Goal: Task Accomplishment & Management: Manage account settings

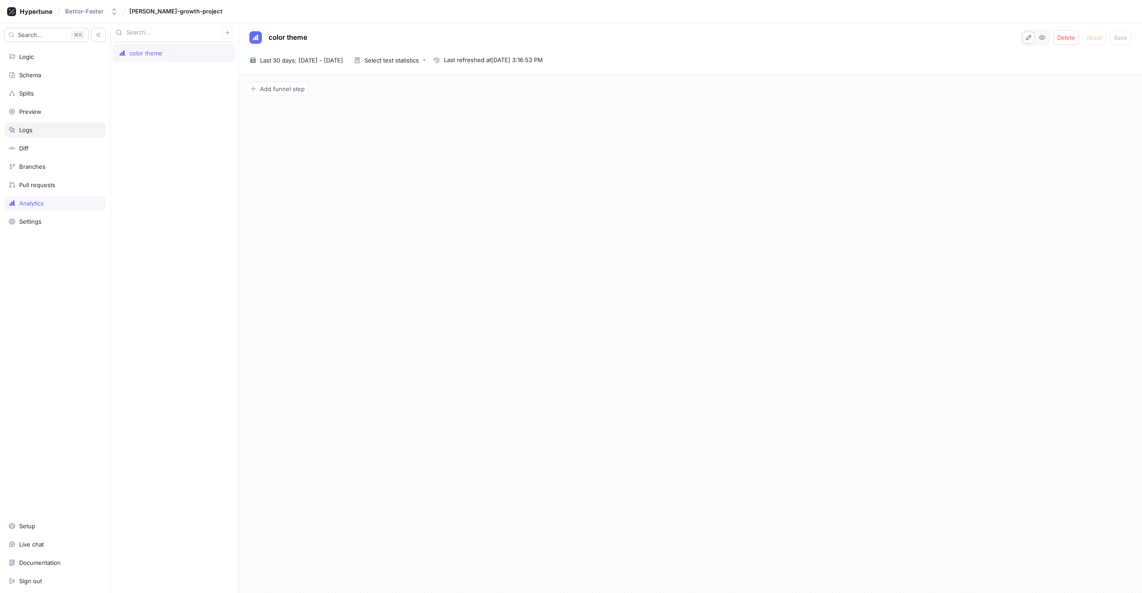
click at [35, 124] on div "Logs" at bounding box center [54, 129] width 101 height 15
click at [42, 102] on div "Search... K Logic Schema Splits Preview Logs Diff Branches Pull requests Analyt…" at bounding box center [55, 307] width 111 height 569
click at [38, 96] on div "Splits" at bounding box center [54, 93] width 93 height 7
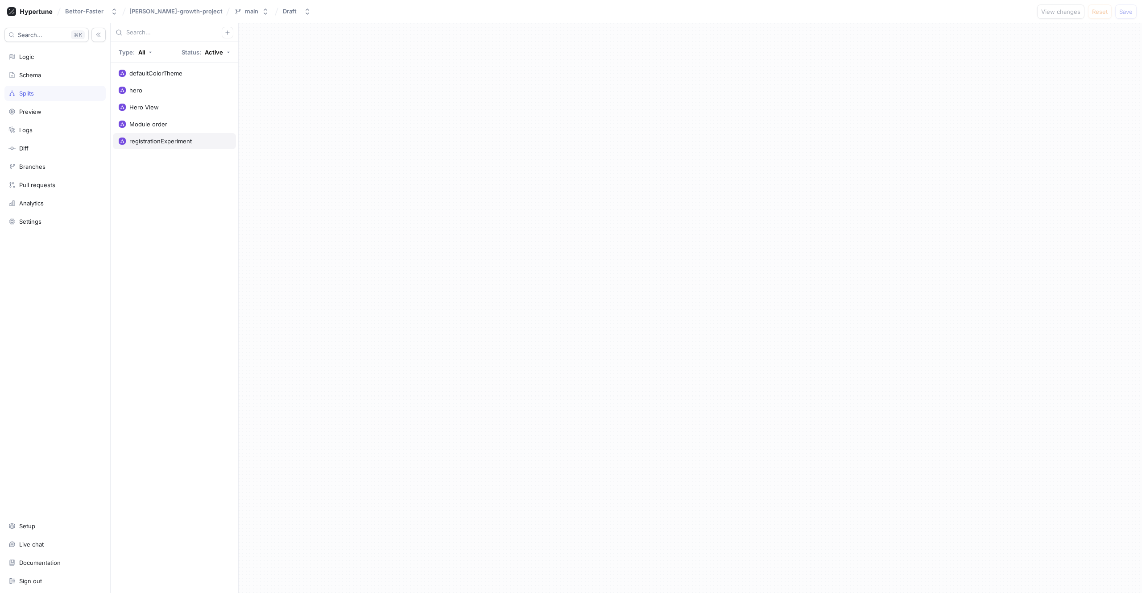
click at [185, 144] on div "registrationExperiment" at bounding box center [160, 140] width 62 height 7
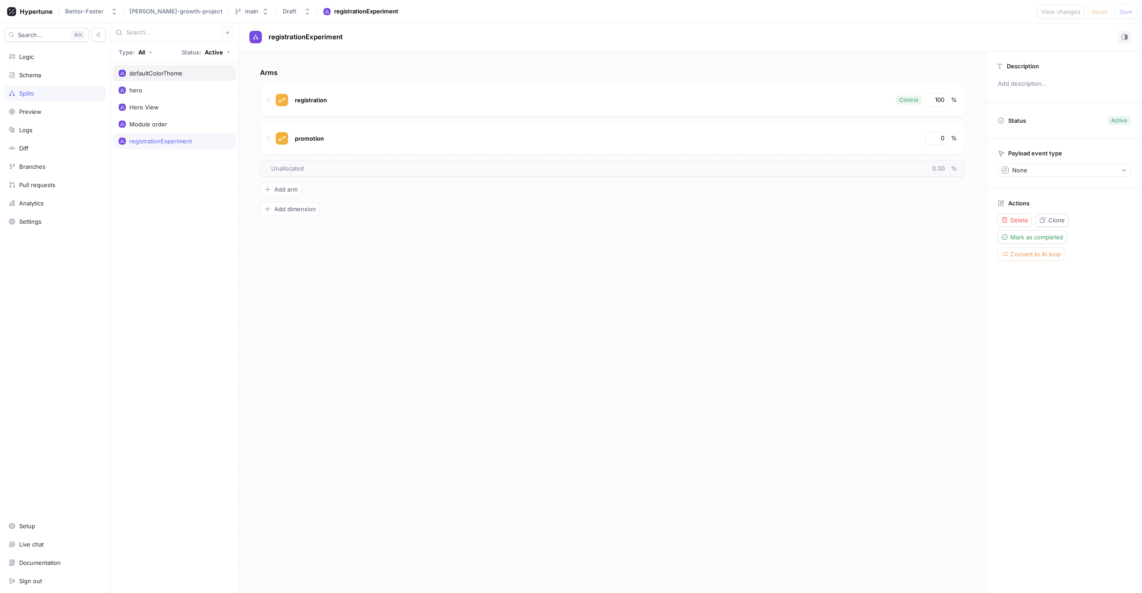
click at [161, 78] on div "defaultColorTheme" at bounding box center [174, 73] width 123 height 16
click at [154, 131] on div "Module order" at bounding box center [174, 124] width 123 height 16
